Goal: Task Accomplishment & Management: Manage account settings

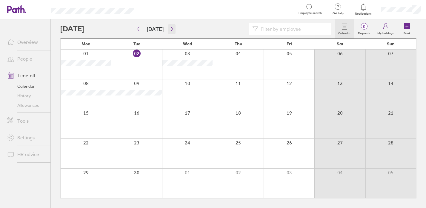
click at [170, 29] on icon "button" at bounding box center [172, 29] width 4 height 5
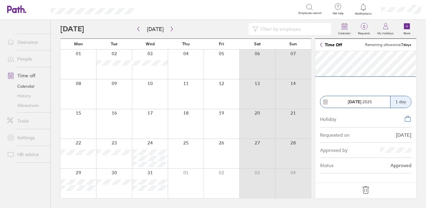
click at [24, 55] on link "People" at bounding box center [26, 59] width 48 height 12
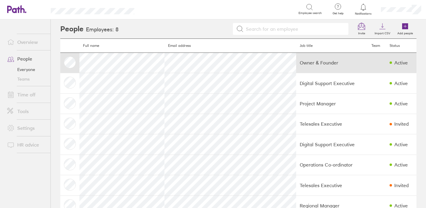
scroll to position [19, 0]
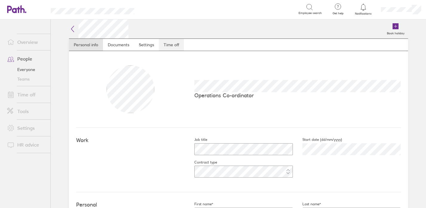
click at [168, 44] on link "Time off" at bounding box center [171, 45] width 25 height 12
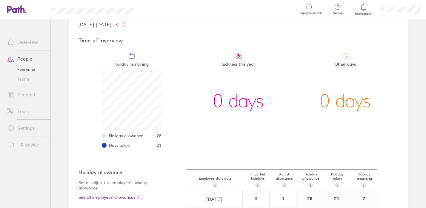
scroll to position [108, 0]
